Goal: Transaction & Acquisition: Purchase product/service

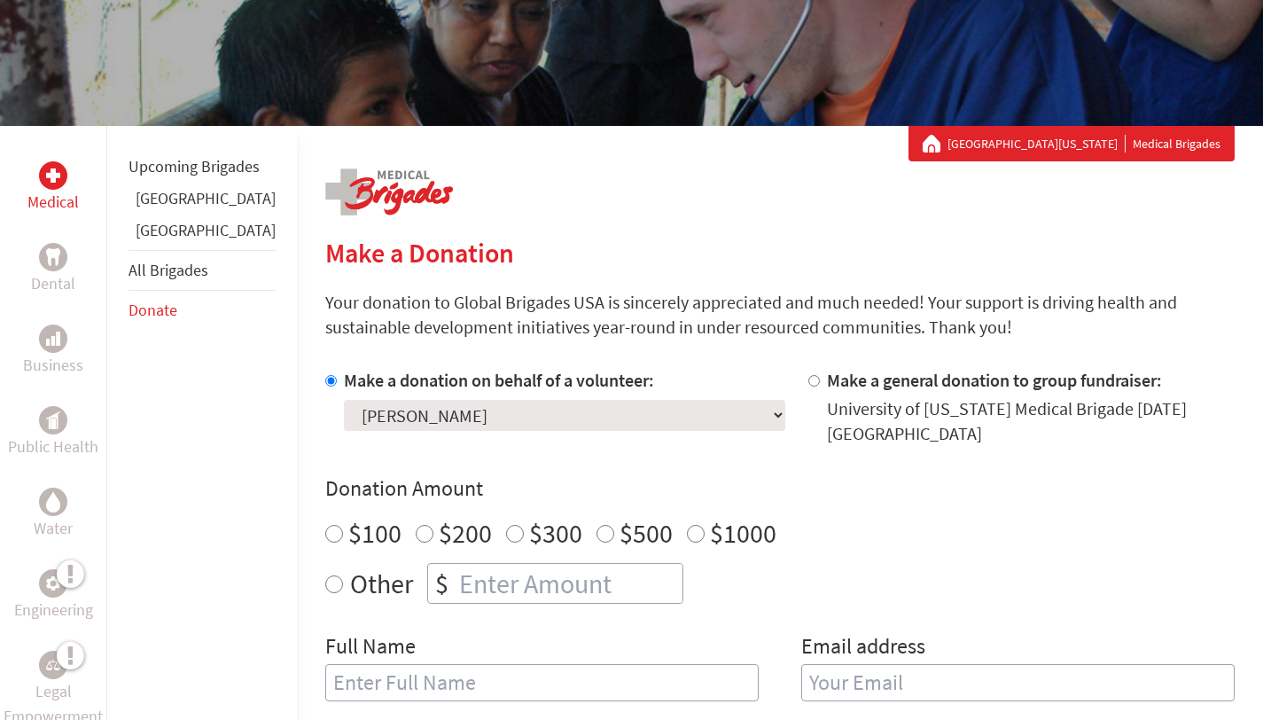
scroll to position [207, 0]
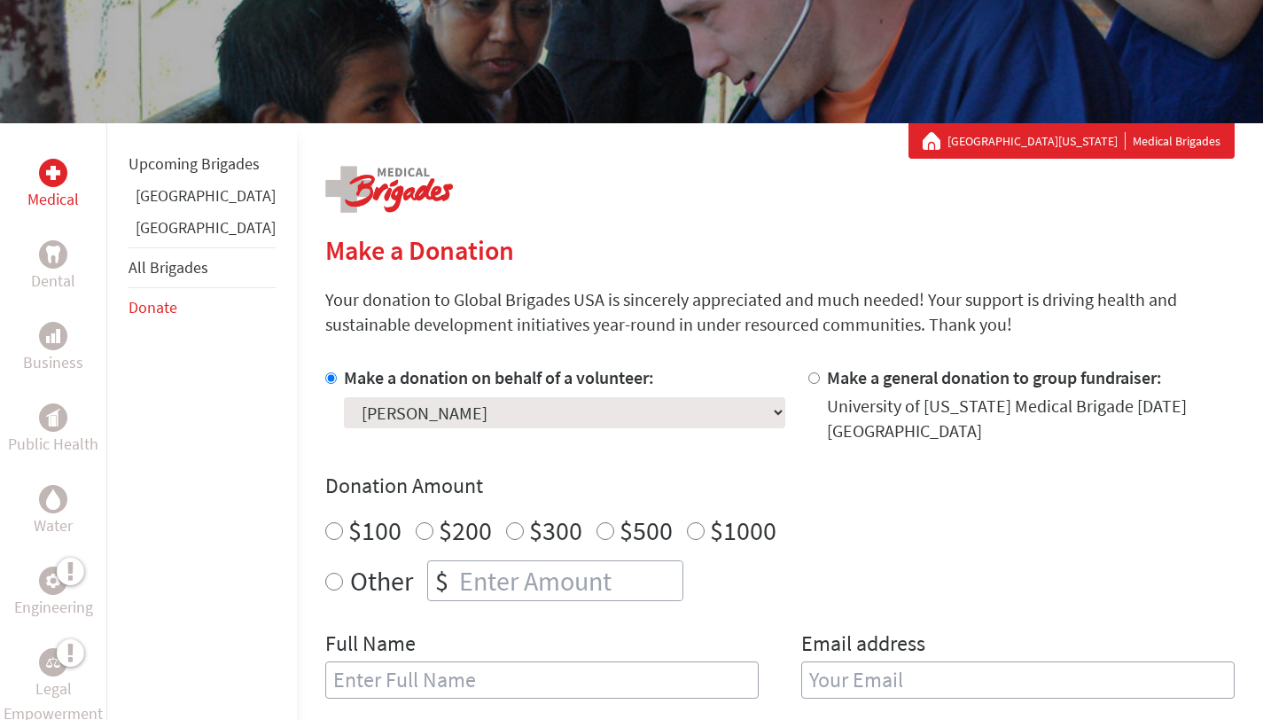
click at [269, 566] on div "Medical Dental Business Public Health Water Engineering Legal Empowerment Upcom…" at bounding box center [631, 649] width 1263 height 1052
click at [325, 573] on input "Other" at bounding box center [334, 582] width 18 height 18
radio input "true"
click at [439, 585] on div "$" at bounding box center [555, 580] width 256 height 41
click at [456, 568] on input "number" at bounding box center [569, 580] width 227 height 39
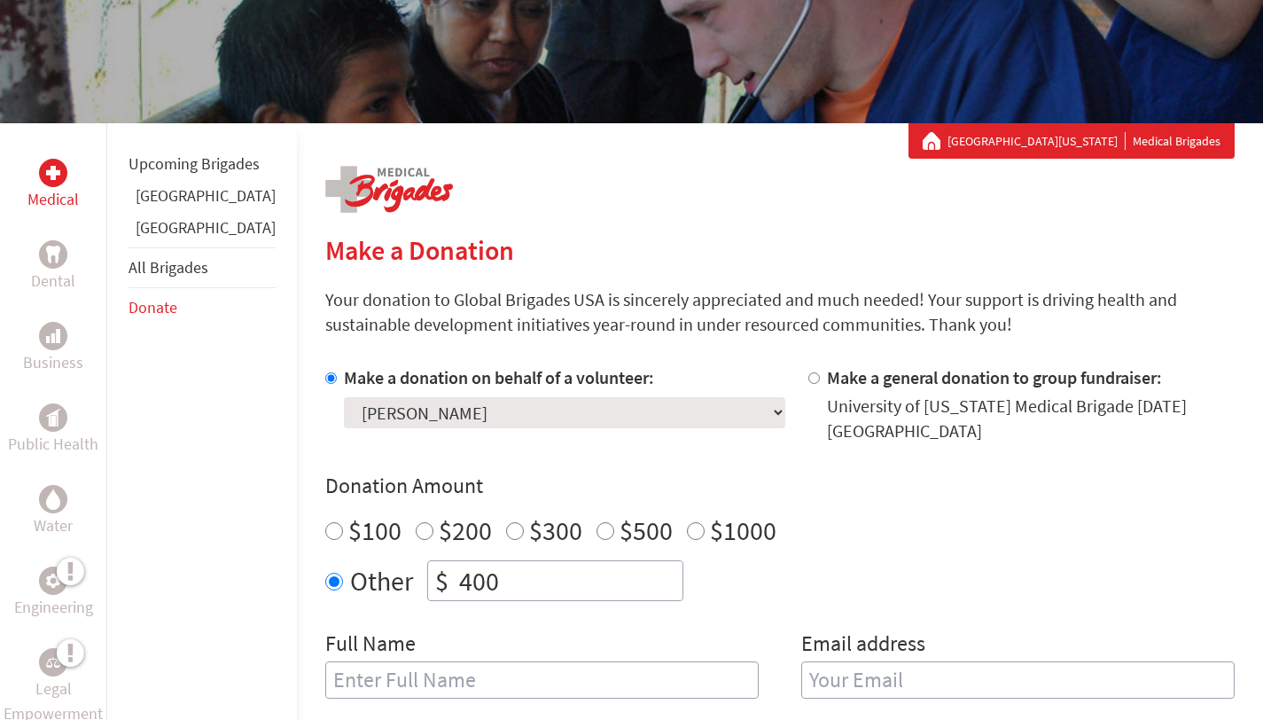
type input "400"
click at [675, 448] on div "Make a donation on behalf of a volunteer: Select a volunteer... [PERSON_NAME] […" at bounding box center [780, 542] width 910 height 355
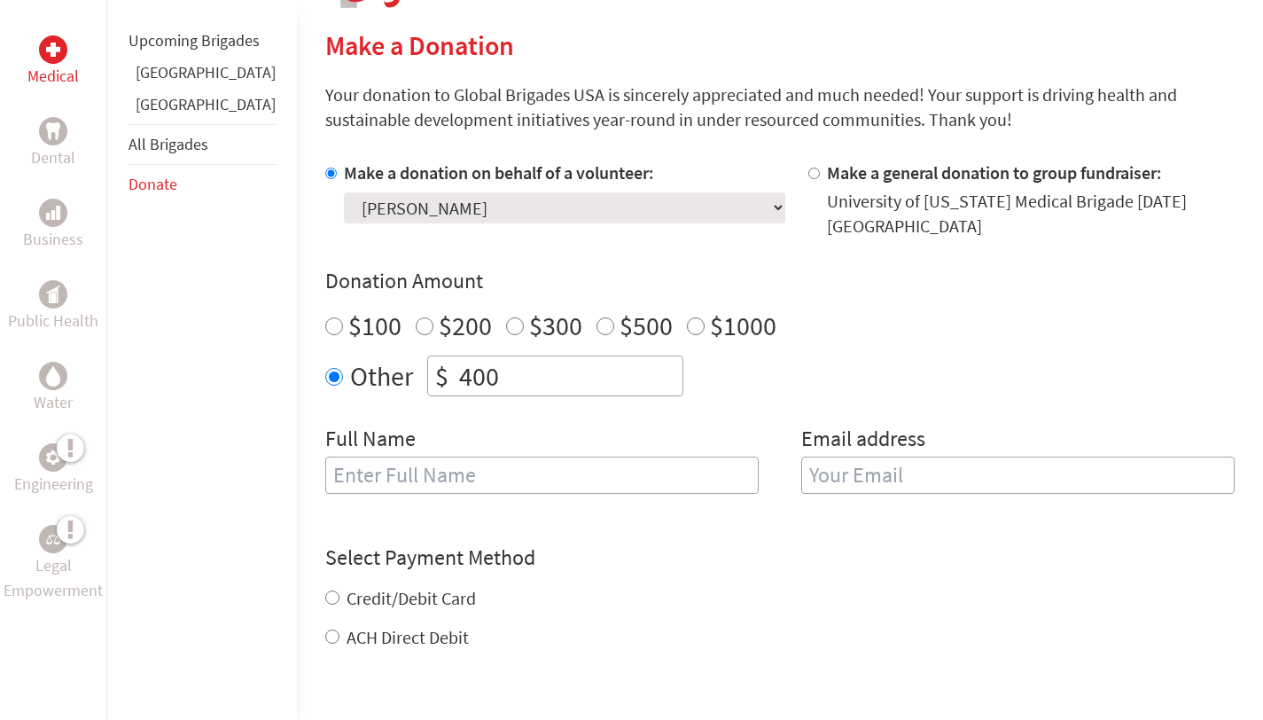
scroll to position [500, 0]
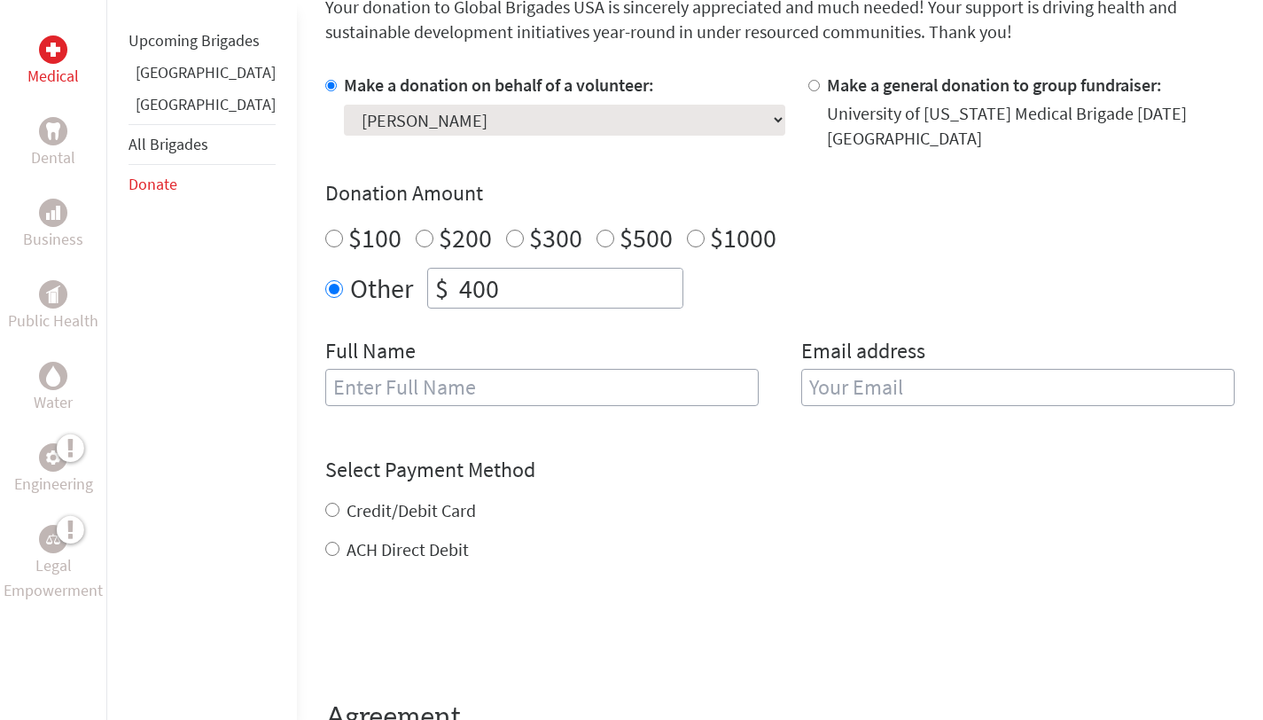
click at [566, 384] on input "text" at bounding box center [541, 387] width 433 height 37
type input "[PERSON_NAME]"
click at [996, 387] on input "email" at bounding box center [1017, 387] width 433 height 37
type input "[EMAIL_ADDRESS][DOMAIN_NAME]"
click at [857, 498] on div "Credit/Debit Card ACH Direct Debit" at bounding box center [780, 530] width 910 height 64
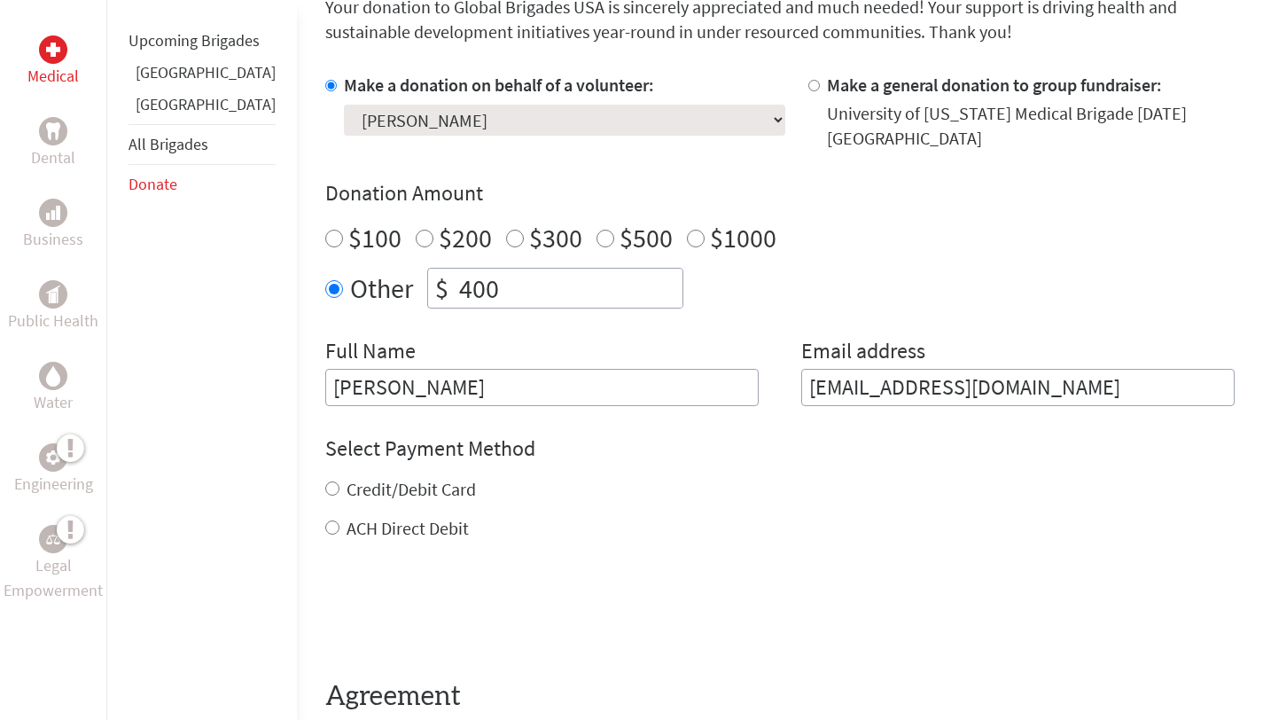
click at [325, 481] on input "Credit/Debit Card" at bounding box center [332, 488] width 14 height 14
radio input "true"
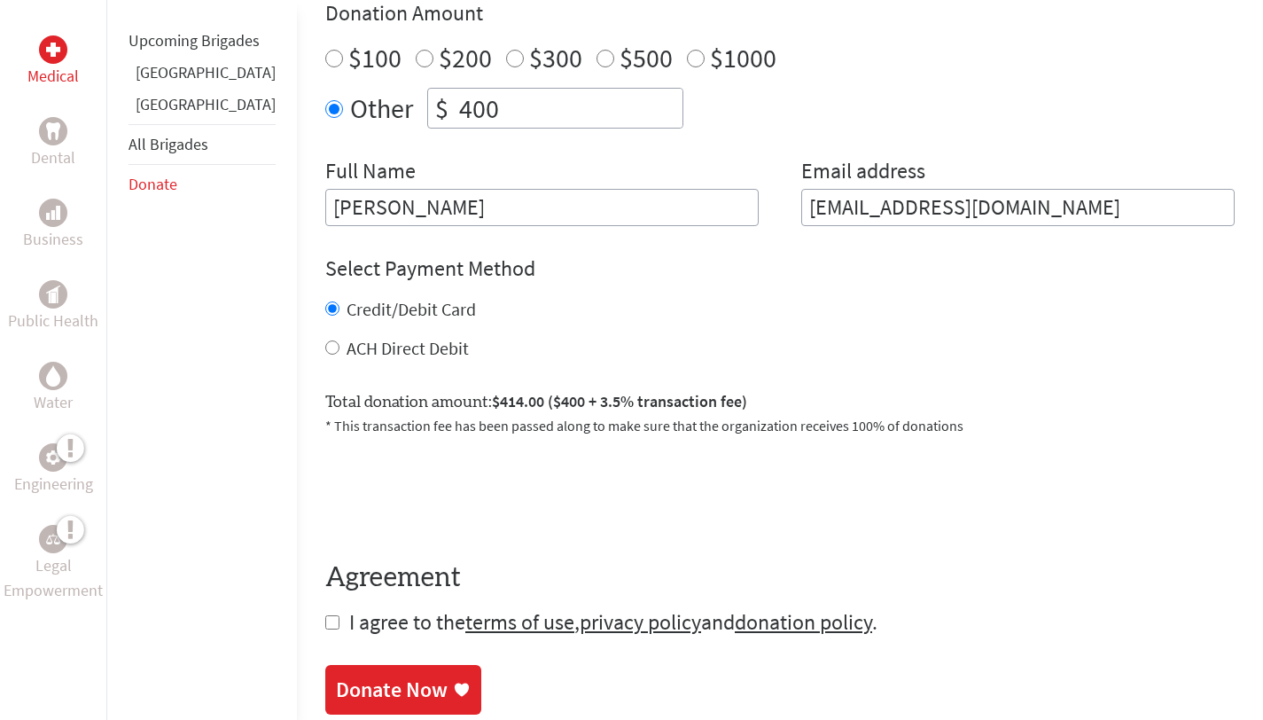
scroll to position [683, 0]
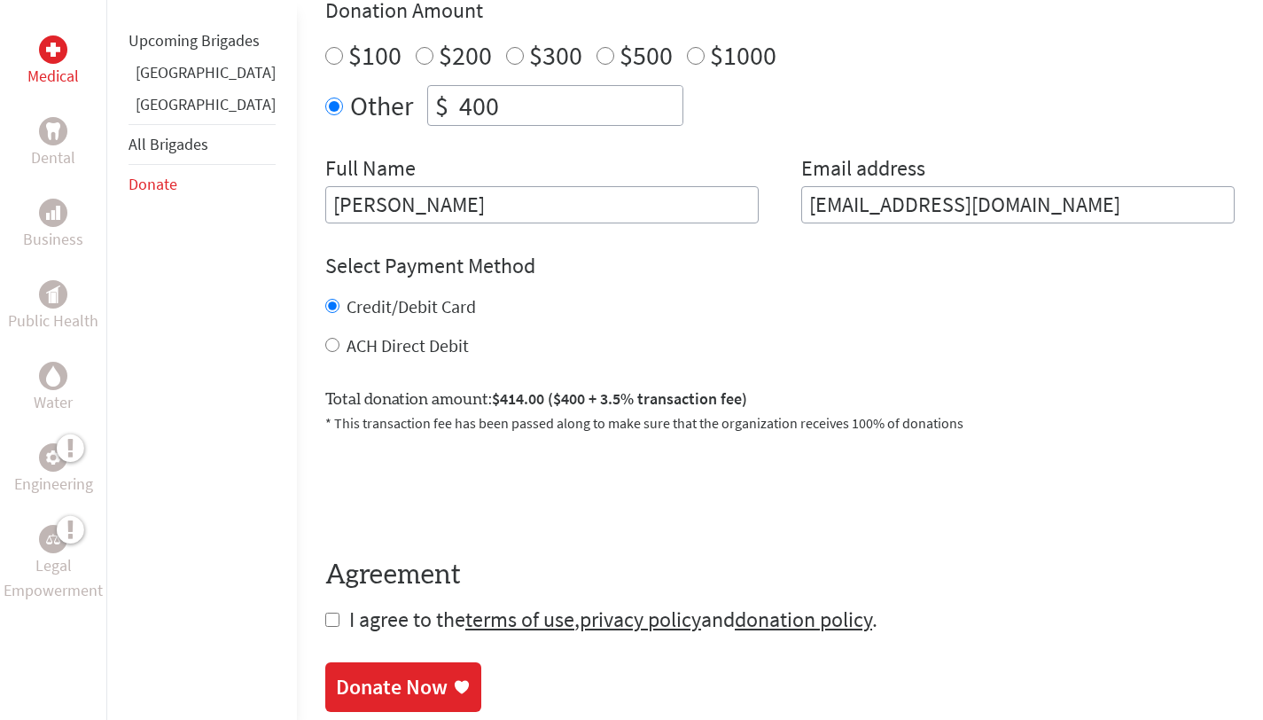
click at [325, 338] on input "ACH Direct Debit" at bounding box center [332, 345] width 14 height 14
radio input "true"
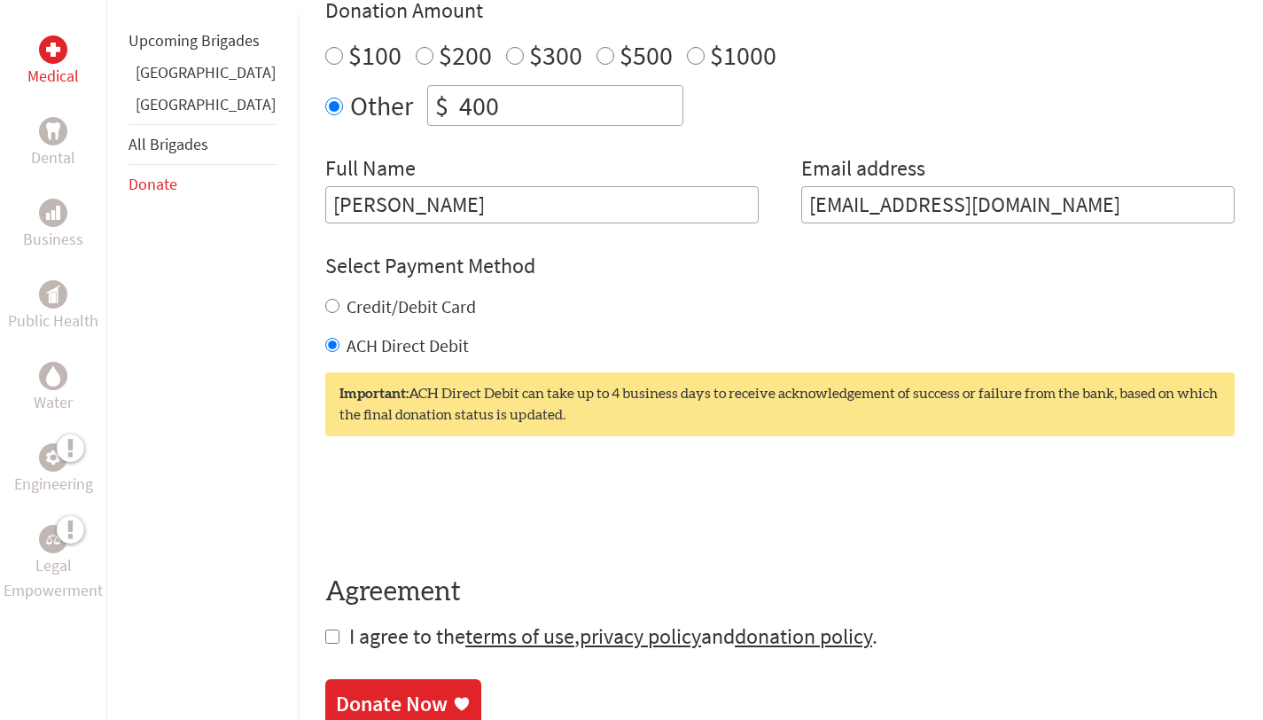
click at [325, 299] on input "Credit/Debit Card" at bounding box center [332, 306] width 14 height 14
radio input "true"
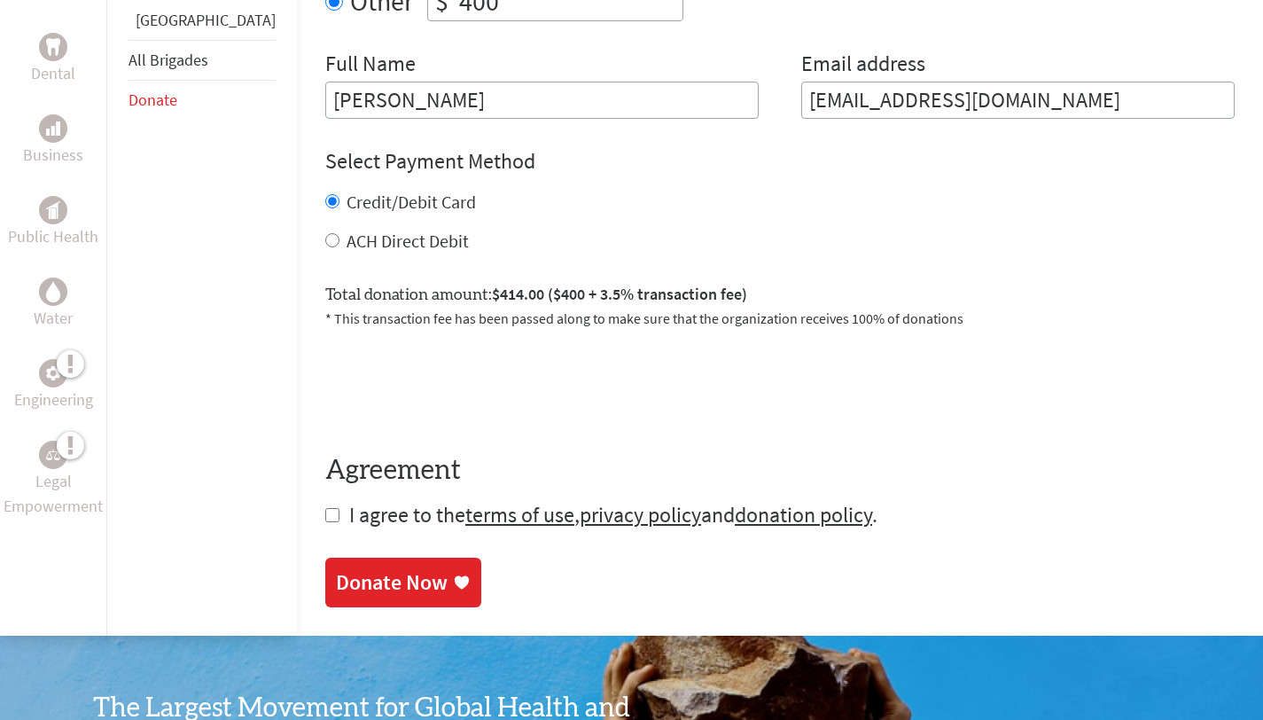
scroll to position [852, 0]
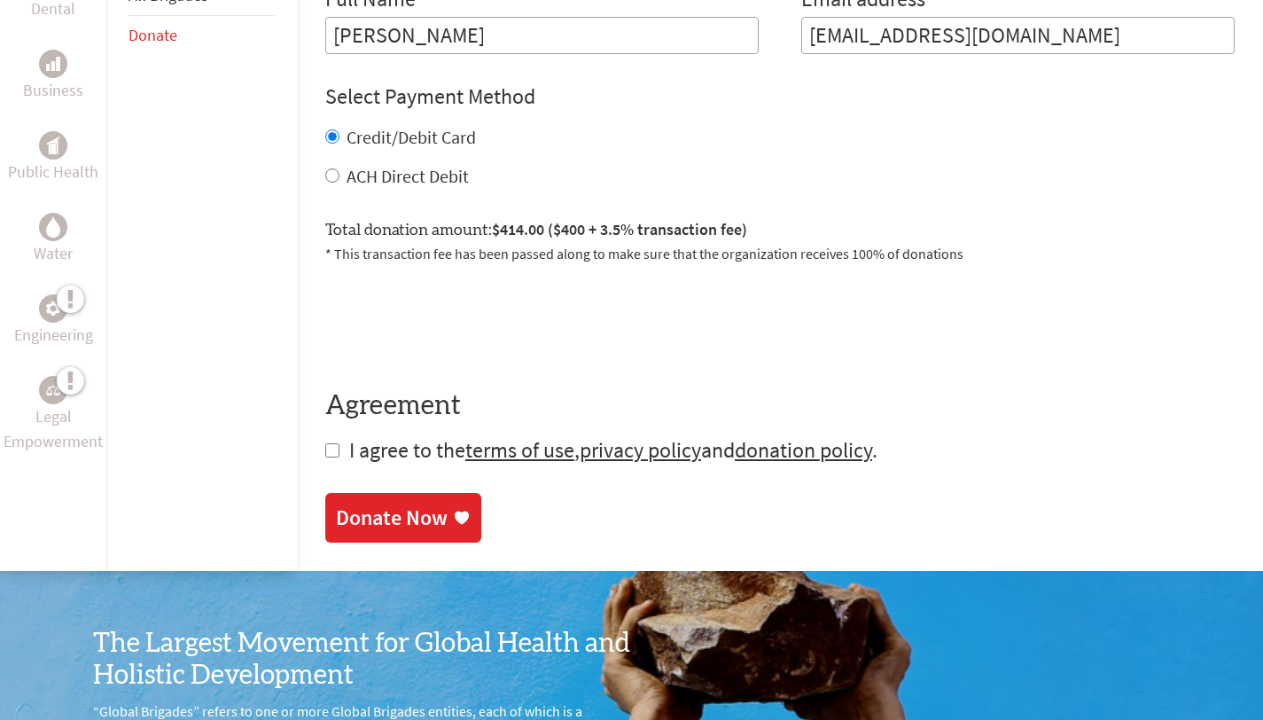
click at [325, 443] on input "checkbox" at bounding box center [332, 450] width 14 height 14
checkbox input "true"
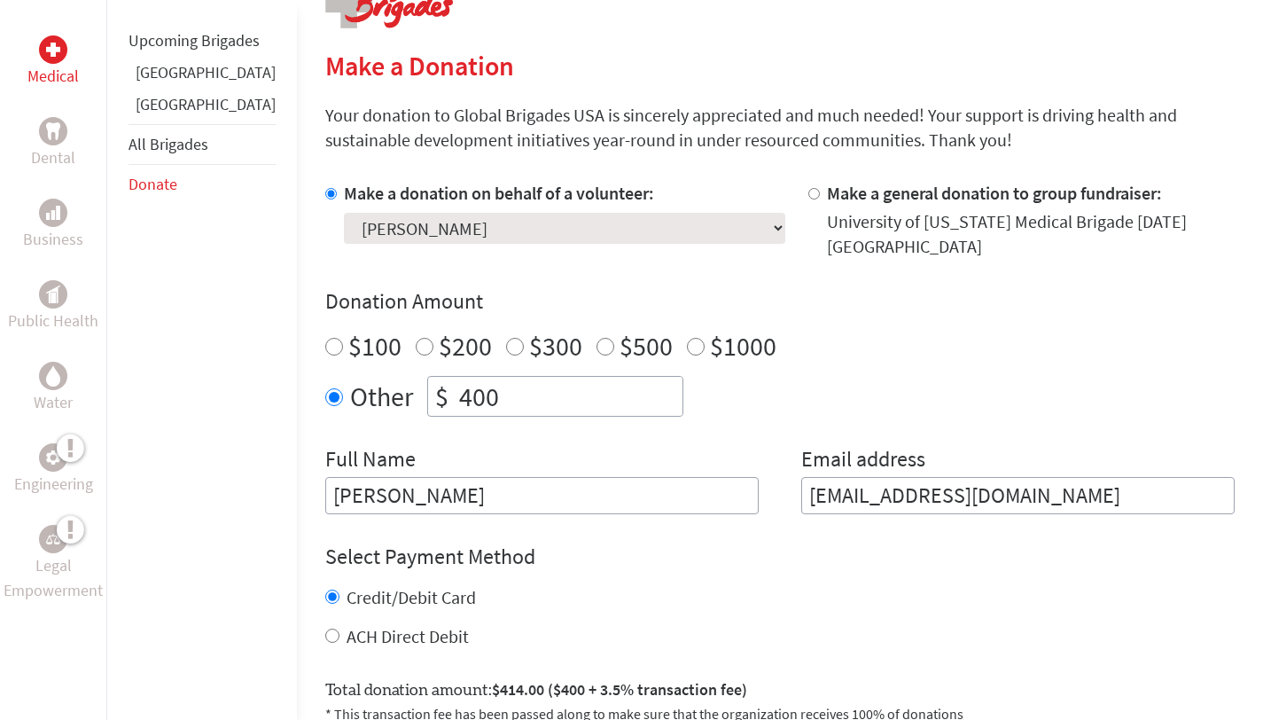
scroll to position [361, 0]
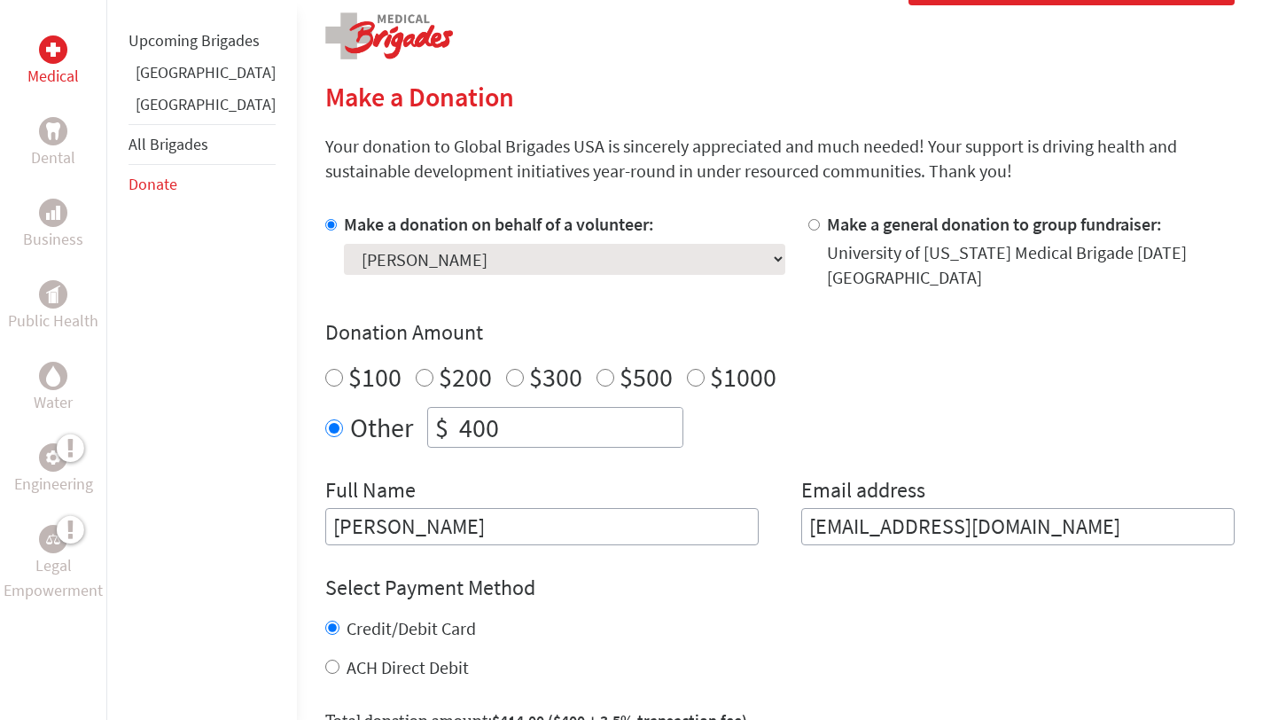
click at [492, 249] on select "Select a volunteer... [PERSON_NAME] [PERSON_NAME] [PERSON_NAME] ([PERSON_NAME])…" at bounding box center [564, 259] width 441 height 31
click at [740, 371] on div "$100 $200 $300 $500 $1000" at bounding box center [780, 377] width 910 height 32
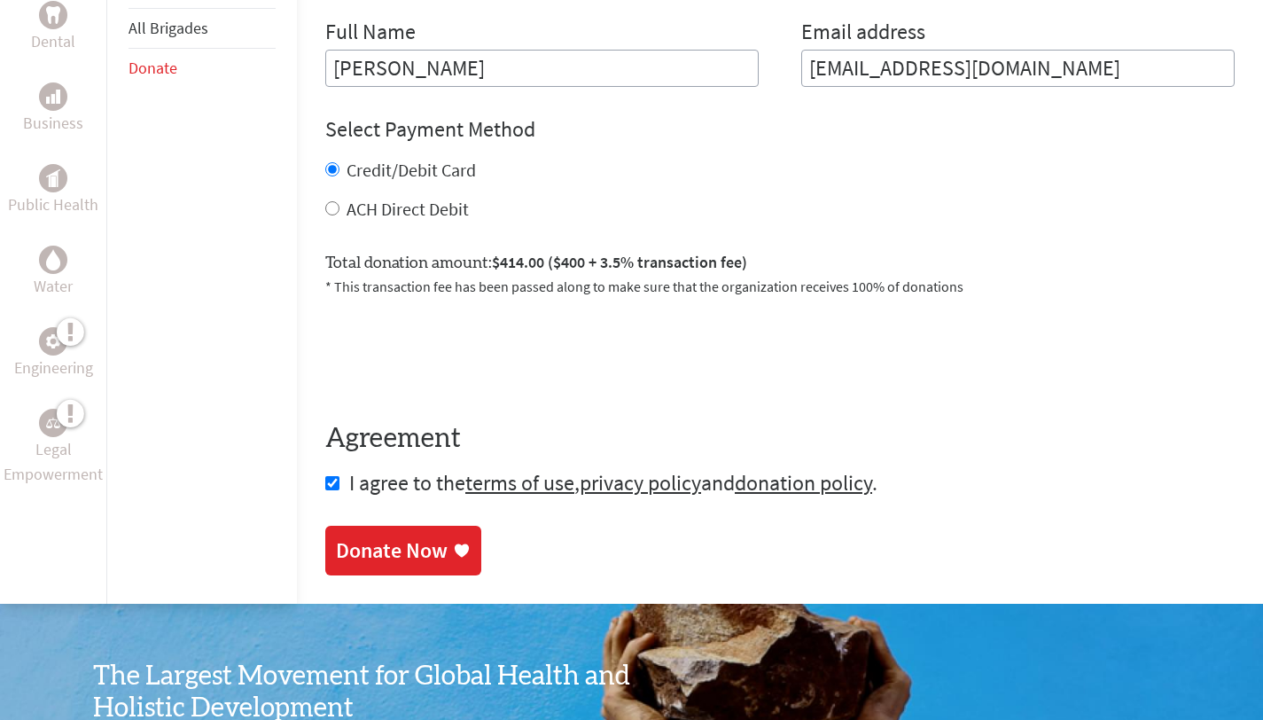
scroll to position [822, 0]
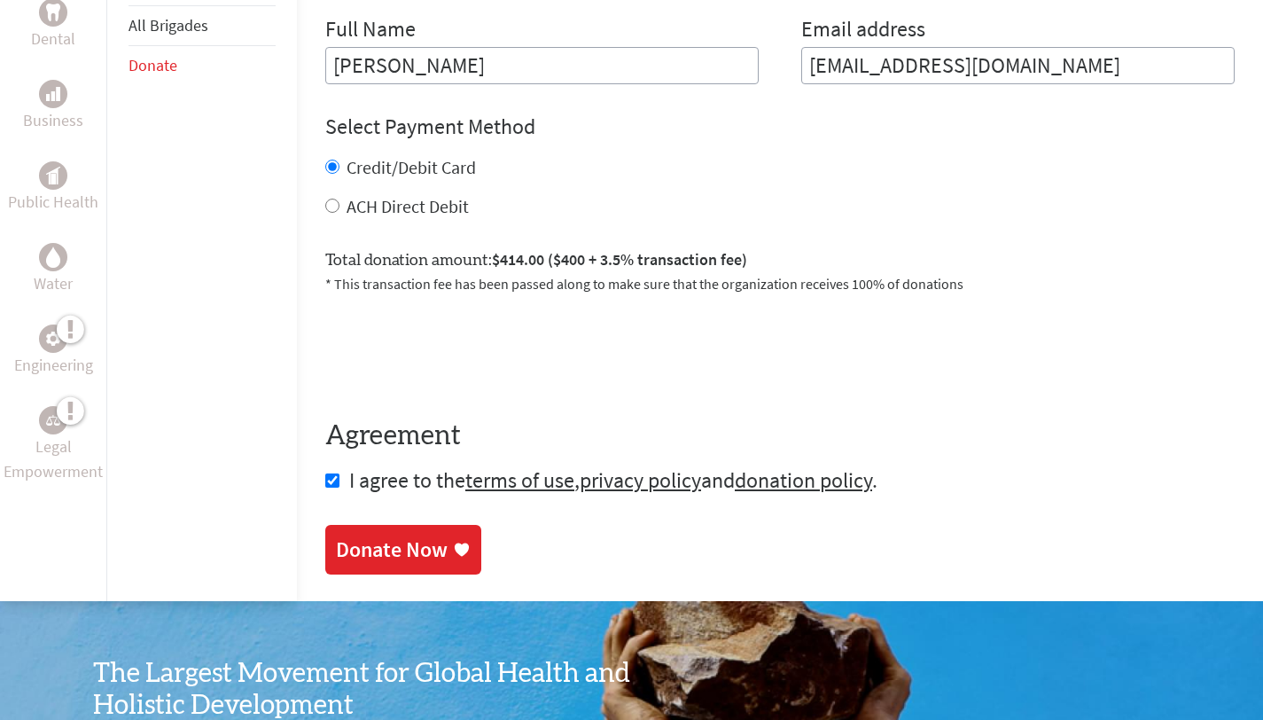
click at [376, 535] on div "Donate Now" at bounding box center [392, 549] width 112 height 28
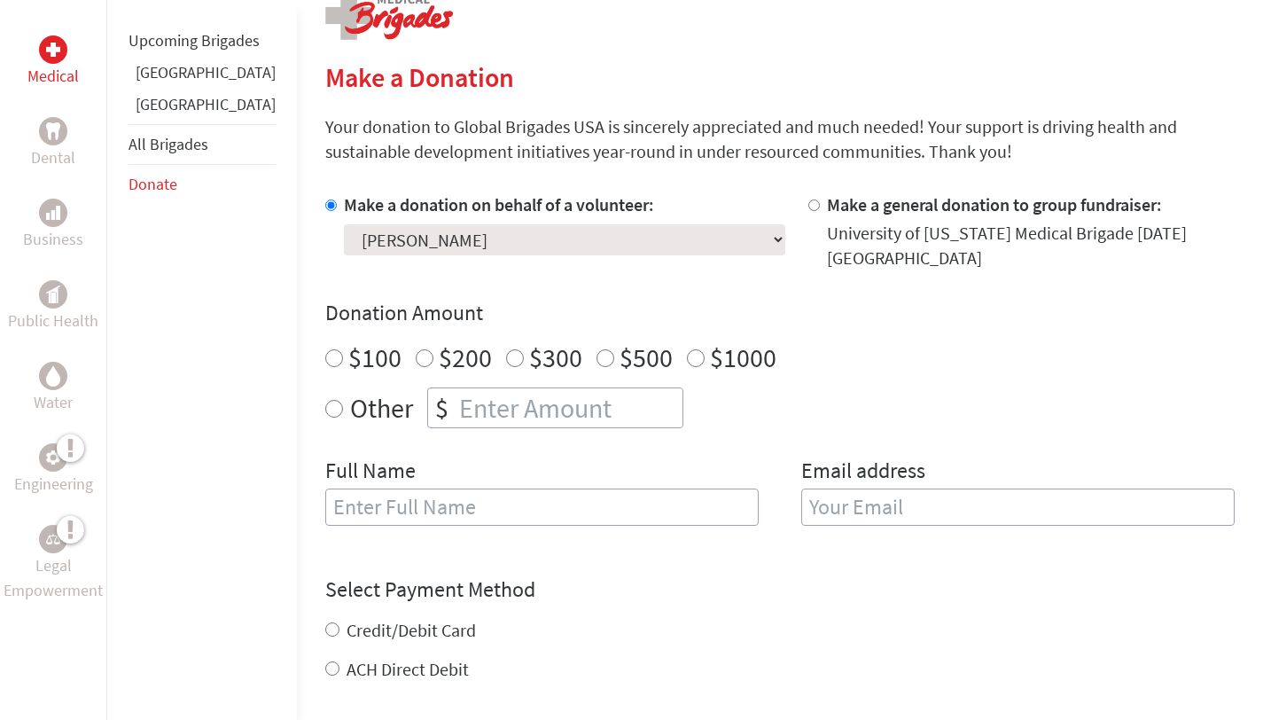
scroll to position [415, 0]
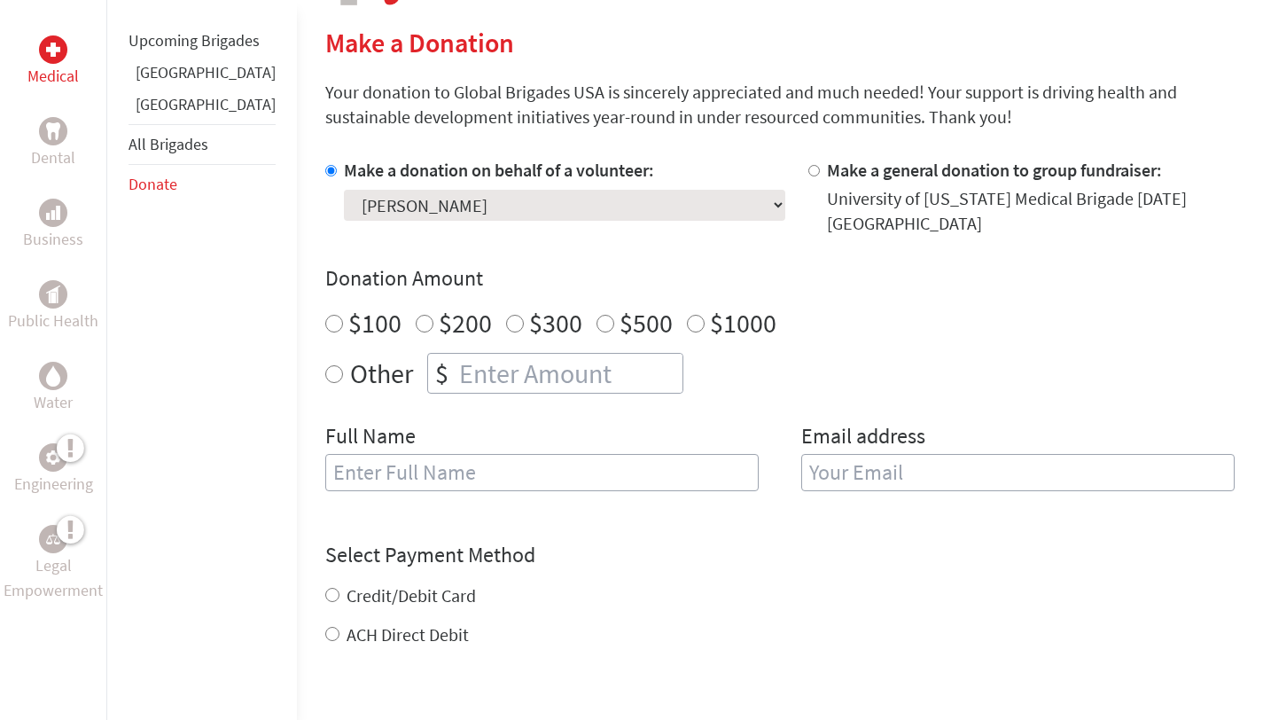
click at [325, 365] on input "Other" at bounding box center [334, 374] width 18 height 18
radio input "true"
click at [456, 375] on input "number" at bounding box center [569, 373] width 227 height 39
type input "400"
click at [827, 336] on div "Donation Amount $100 $200 $300 $500 $1000 Other $ 400" at bounding box center [780, 328] width 910 height 129
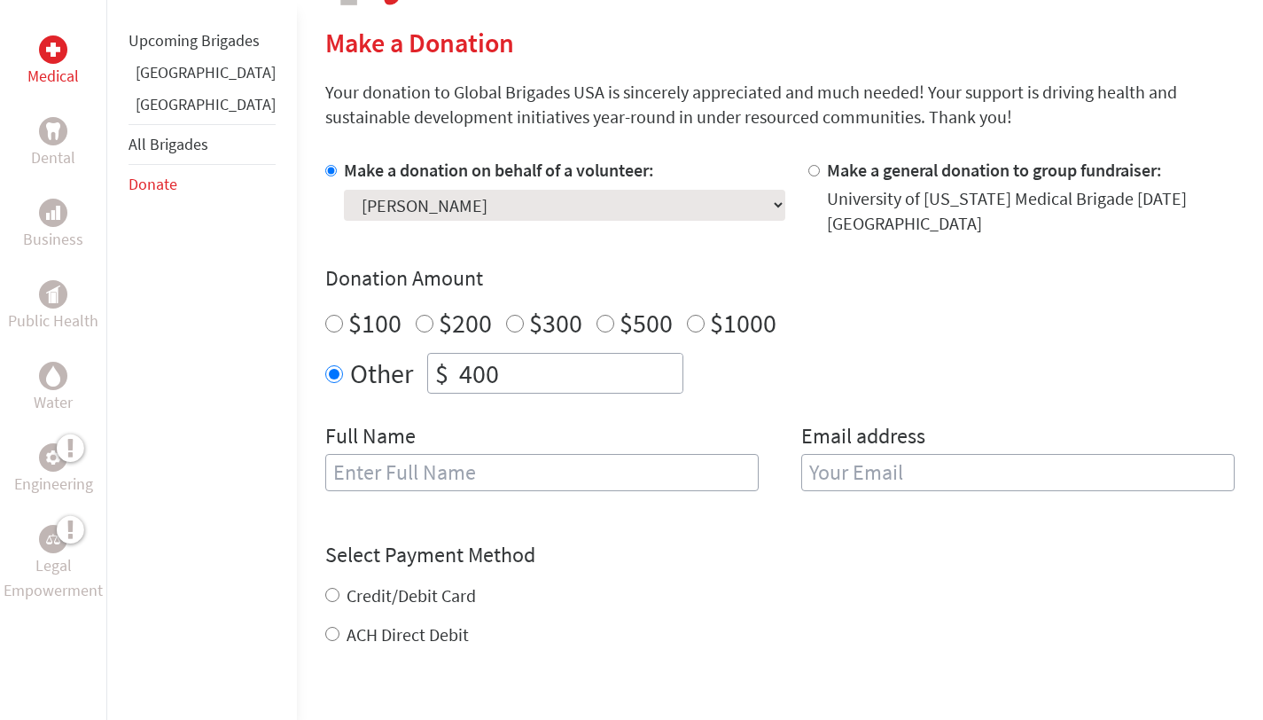
click at [325, 467] on input "text" at bounding box center [541, 472] width 433 height 37
type input "a"
type input "Moustafa"
drag, startPoint x: 449, startPoint y: 471, endPoint x: 98, endPoint y: 424, distance: 355.0
click at [98, 424] on div "Medical Dental Business Public Health Water Engineering Legal Empowerment Upcom…" at bounding box center [631, 442] width 1263 height 1052
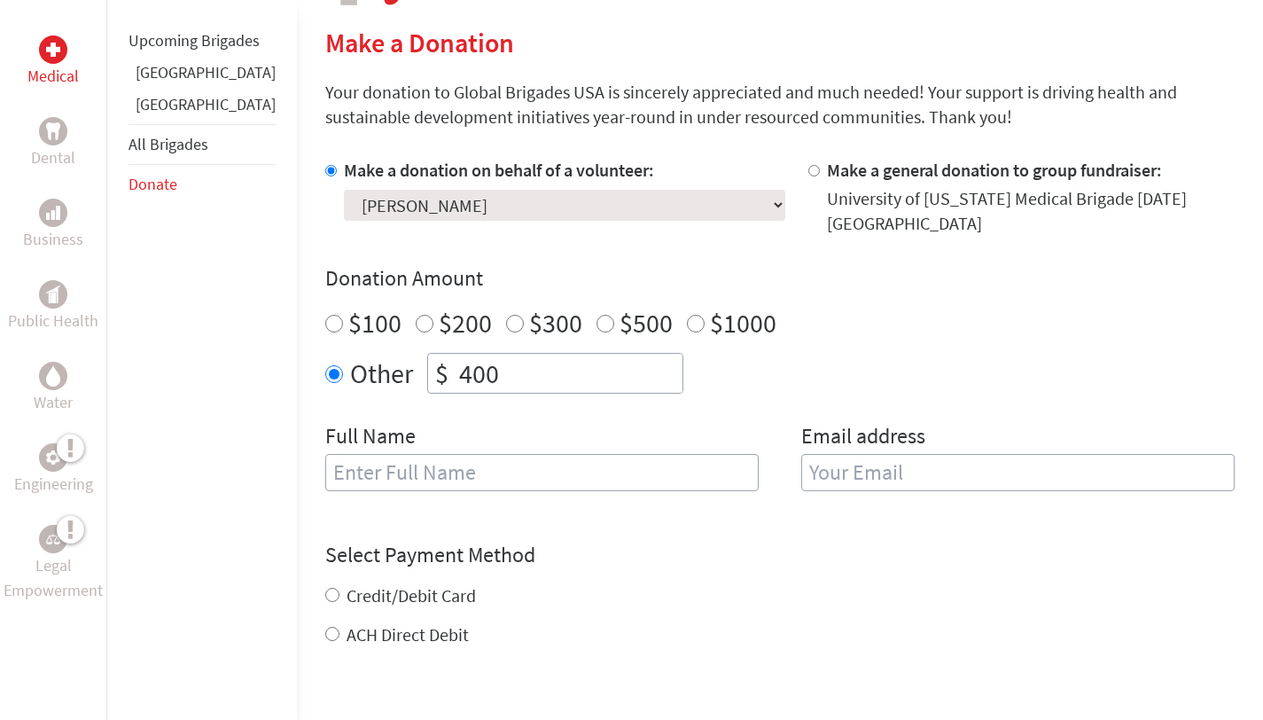
click at [764, 371] on div "Other $ 400" at bounding box center [780, 373] width 910 height 41
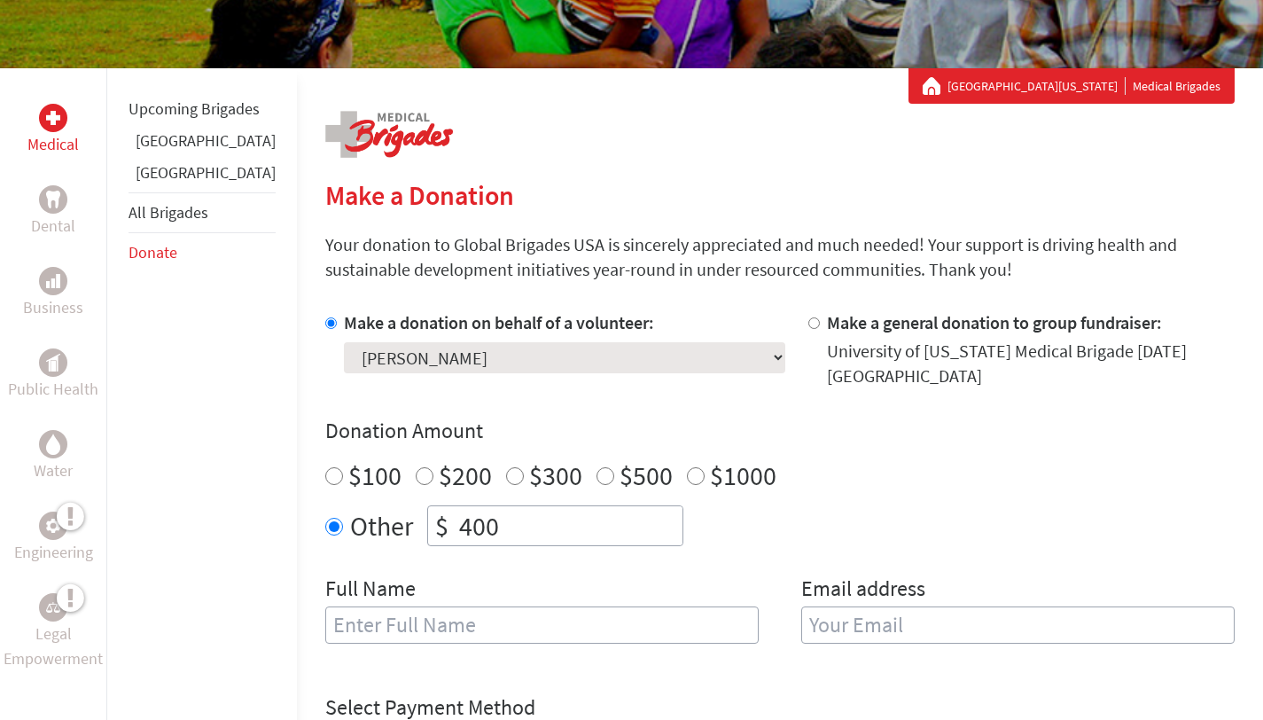
scroll to position [279, 0]
